Goal: Task Accomplishment & Management: Complete application form

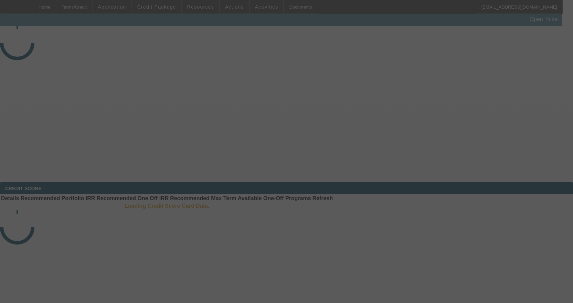
select select "3"
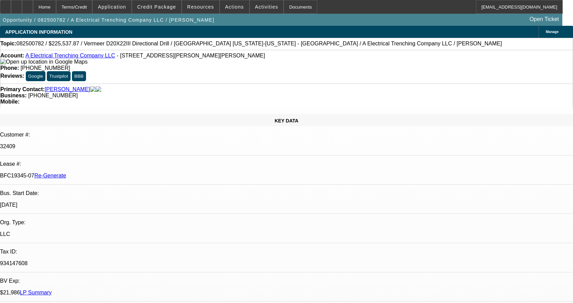
select select "0"
select select "3"
select select "0"
select select "6"
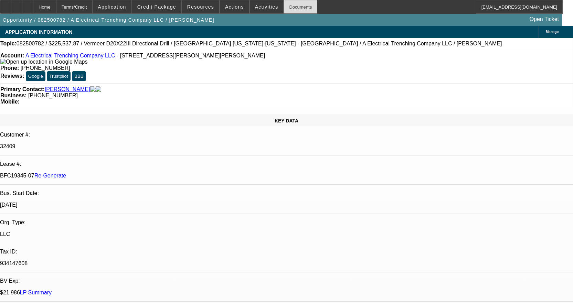
click at [291, 6] on div "Documents" at bounding box center [301, 7] width 34 height 14
click at [285, 3] on div "Documents" at bounding box center [301, 7] width 34 height 14
click at [255, 7] on span "Activities" at bounding box center [266, 7] width 23 height 6
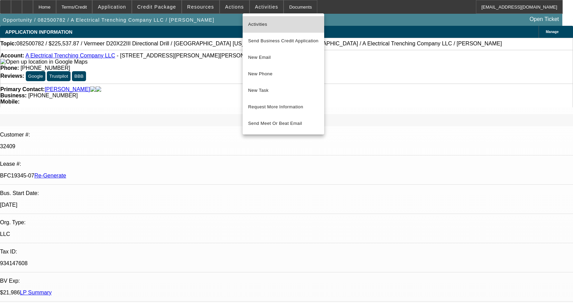
click at [254, 20] on span "Activities" at bounding box center [283, 24] width 71 height 8
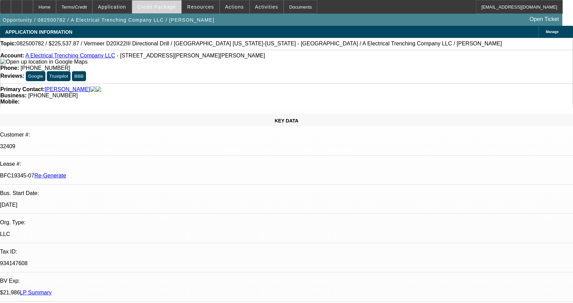
click at [170, 4] on span "Credit Package" at bounding box center [156, 7] width 39 height 6
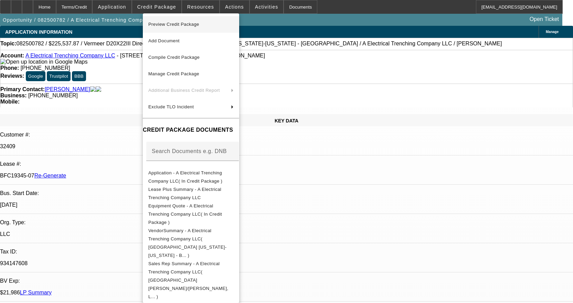
click at [176, 27] on span "Preview Credit Package" at bounding box center [173, 24] width 51 height 5
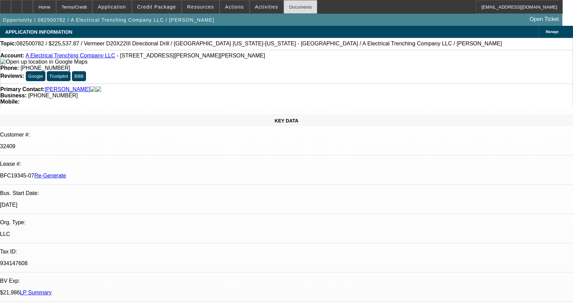
click at [288, 8] on div "Documents" at bounding box center [301, 7] width 34 height 14
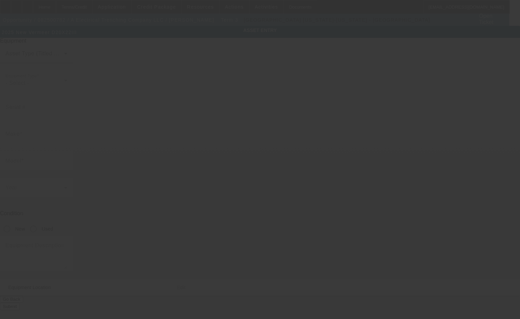
type input "1VRA170VPS1005617"
type input "Vermeer"
type input "D20X22III"
radio input "true"
type textarea "Vermeer Directional Drill"
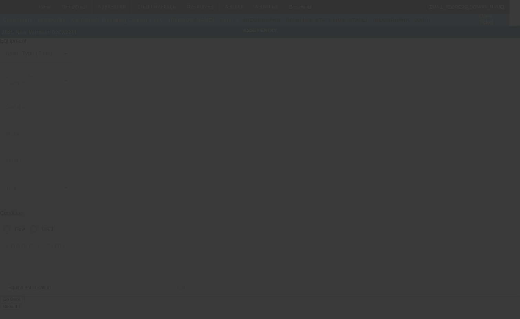
type input "1174 Cormier Rd"
type input "Breaux Bridge"
type input "70517"
type input "Saint Martin"
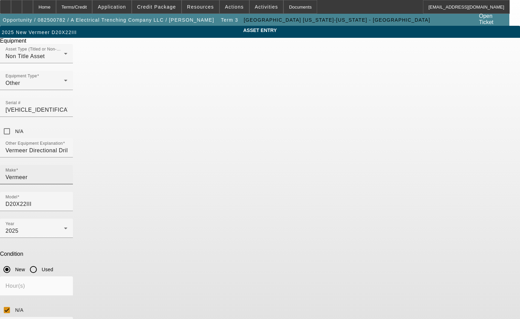
click at [67, 173] on input "Vermeer" at bounding box center [37, 177] width 62 height 8
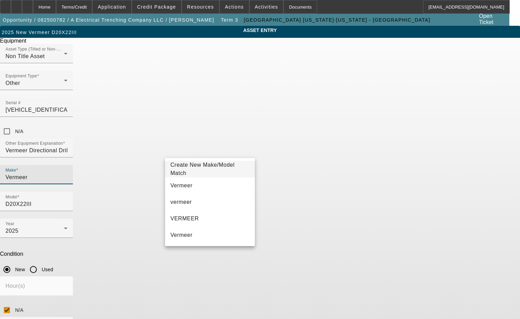
click at [209, 172] on span "Create New Make/Model Match" at bounding box center [210, 169] width 79 height 17
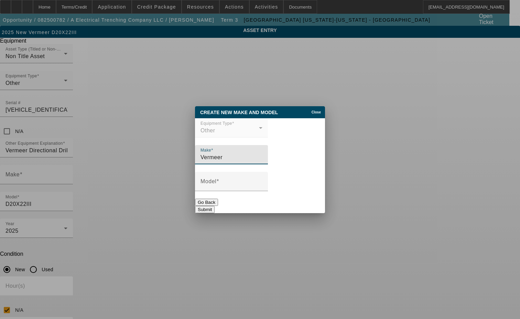
type input "Vermeer"
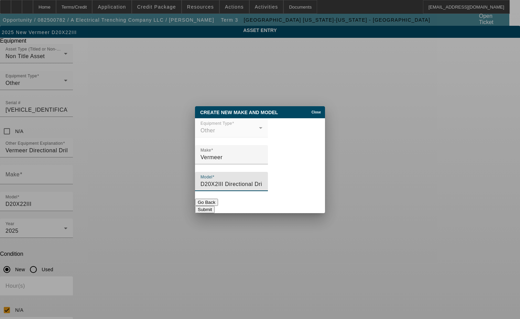
type input "D20X2III Directional Drill"
click at [215, 206] on button "Submit" at bounding box center [205, 209] width 20 height 7
type input "Vermeer"
type input "D20X2III Directional Drill"
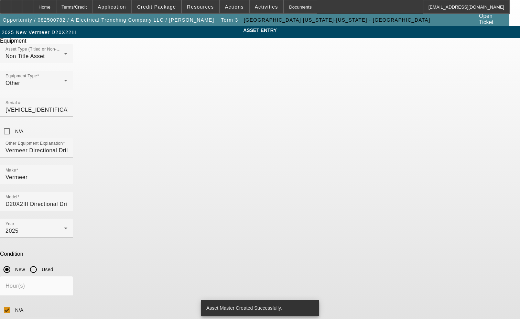
drag, startPoint x: 225, startPoint y: 236, endPoint x: 116, endPoint y: 232, distance: 109.2
click at [117, 231] on div "ASSET ENTRY Delete asset Equipment Asset Type (Titled or Non-Titled) Non Title …" at bounding box center [260, 209] width 520 height 366
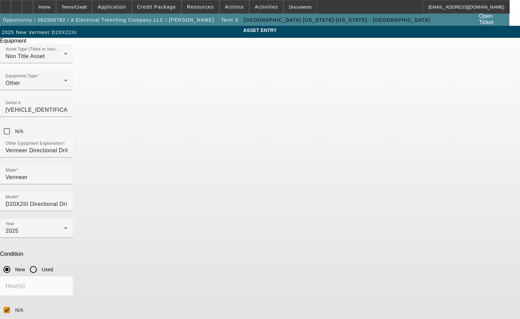
type textarea "includes all accessories, attachments and options"
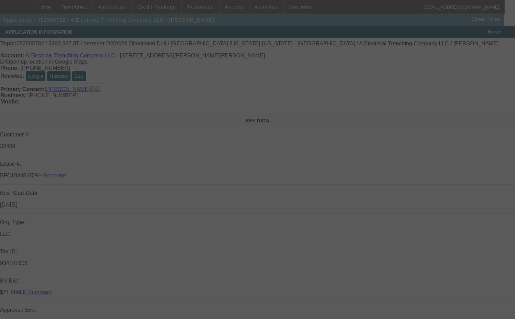
select select "3"
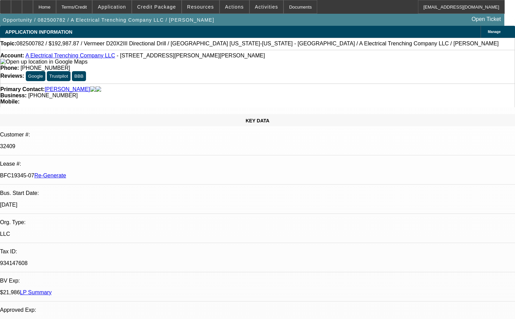
select select "0"
select select "3"
select select "0"
select select "6"
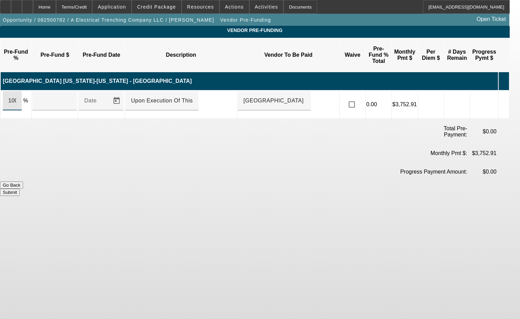
click at [16, 97] on input "100" at bounding box center [12, 101] width 8 height 8
type input "$192,987.87"
click at [20, 189] on button "Submit" at bounding box center [10, 192] width 20 height 7
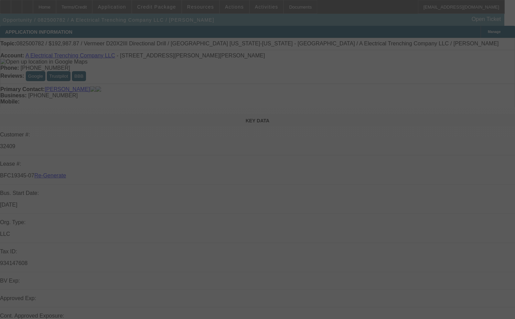
select select "3"
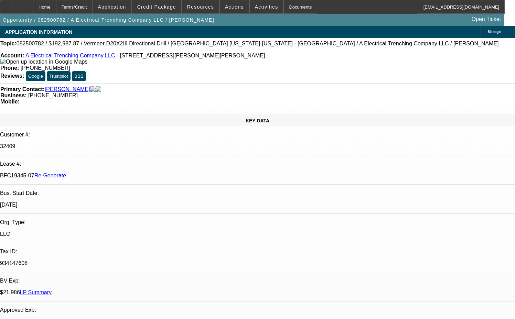
select select "0"
select select "3"
select select "0"
select select "6"
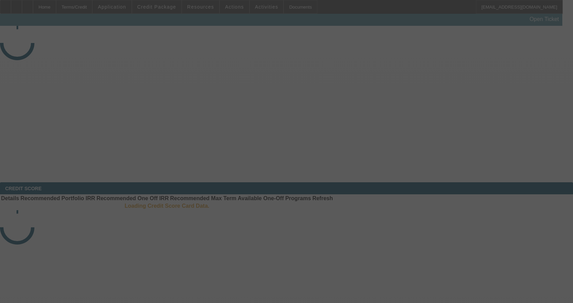
select select "3"
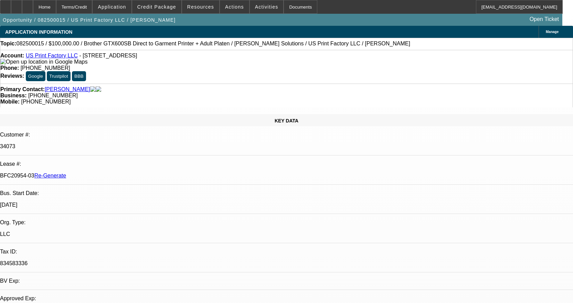
select select "0"
select select "2"
select select "0"
select select "6"
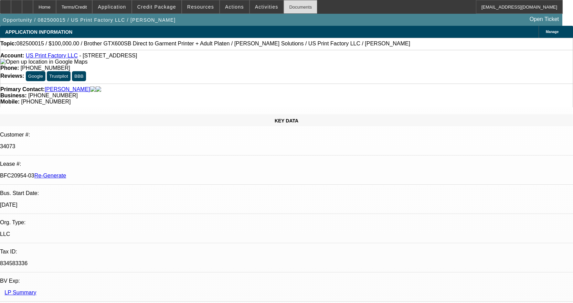
click at [287, 7] on div "Documents" at bounding box center [301, 7] width 34 height 14
click at [292, 6] on div "Documents" at bounding box center [301, 7] width 34 height 14
click at [255, 10] on span at bounding box center [267, 7] width 34 height 17
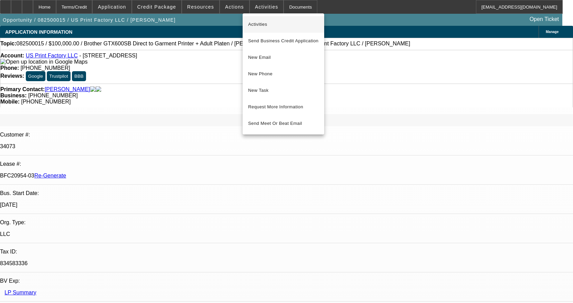
click at [254, 21] on span "Activities" at bounding box center [283, 24] width 71 height 8
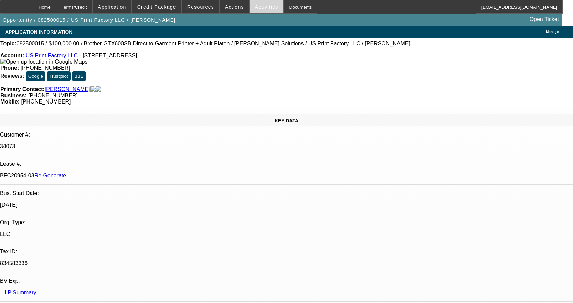
click at [262, 8] on span "Activities" at bounding box center [266, 7] width 23 height 6
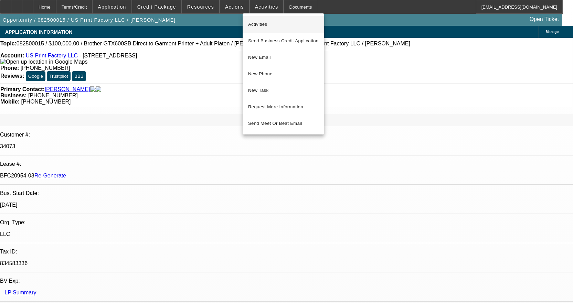
click at [267, 24] on span "Activities" at bounding box center [283, 24] width 71 height 8
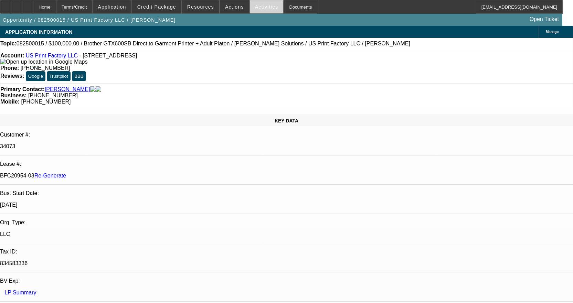
click at [255, 3] on span at bounding box center [267, 7] width 34 height 17
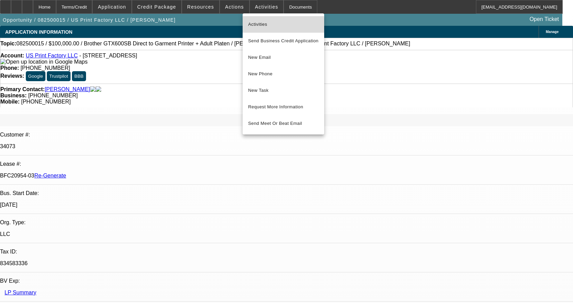
click at [257, 26] on span "Activities" at bounding box center [283, 24] width 71 height 8
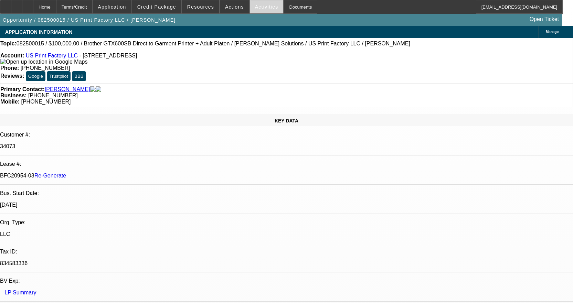
click at [260, 9] on span "Activities" at bounding box center [266, 7] width 23 height 6
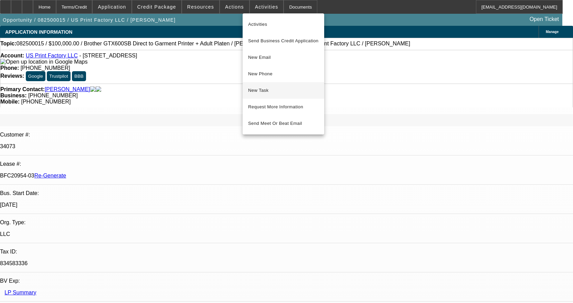
click at [272, 94] on span "New Task" at bounding box center [283, 90] width 71 height 8
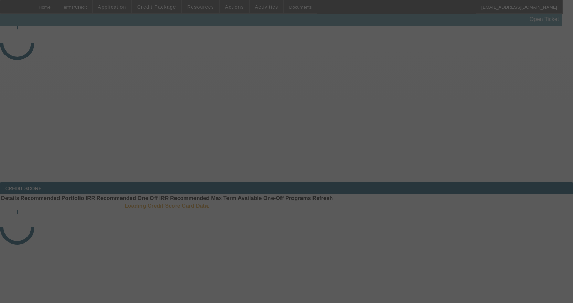
select select "3"
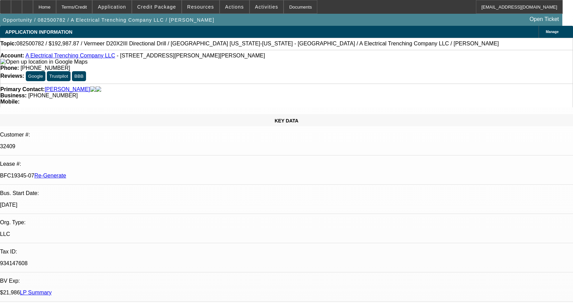
select select "0"
select select "3"
select select "0"
select select "6"
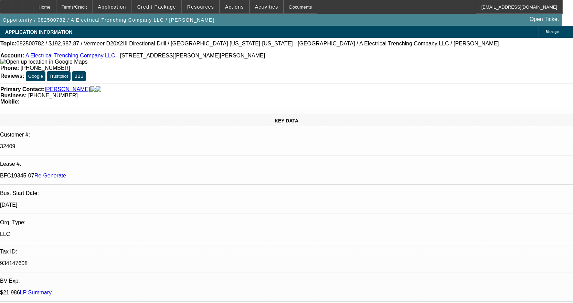
scroll to position [103, 0]
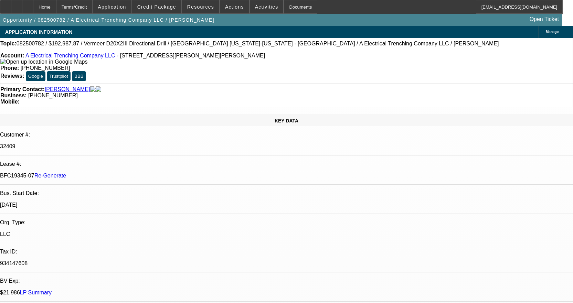
scroll to position [138, 0]
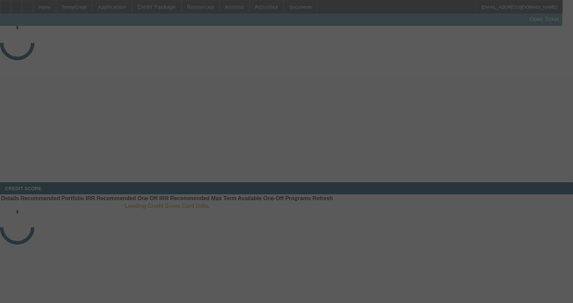
select select "3"
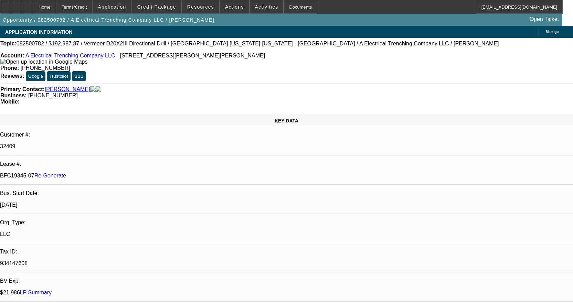
select select "0"
select select "3"
select select "0"
select select "6"
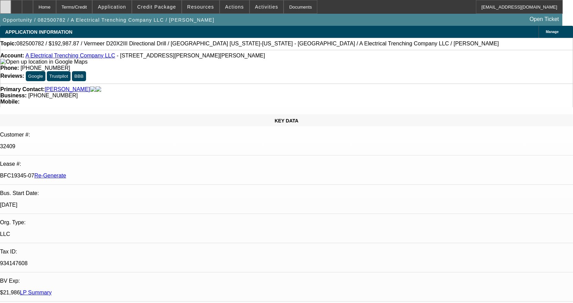
click at [11, 6] on div at bounding box center [5, 7] width 11 height 14
